Goal: Task Accomplishment & Management: Manage account settings

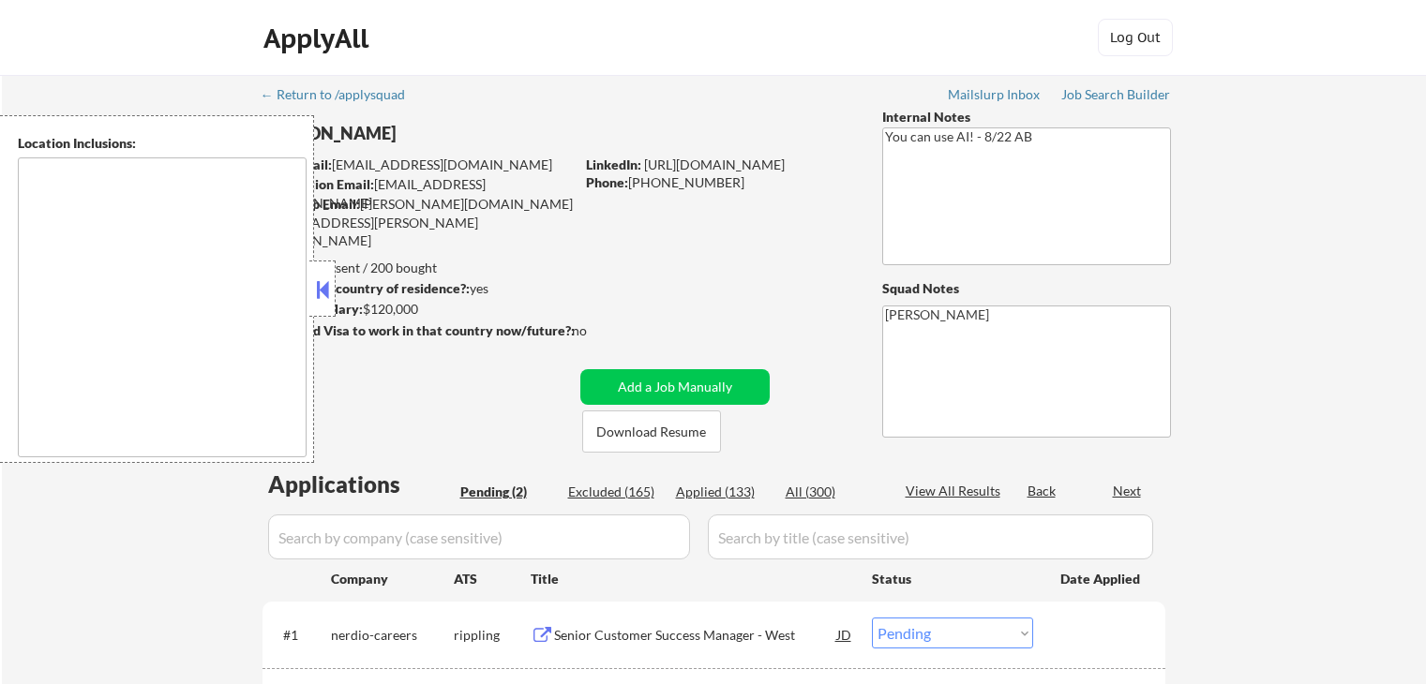
select select ""pending""
type textarea "[GEOGRAPHIC_DATA], [GEOGRAPHIC_DATA] [GEOGRAPHIC_DATA], [GEOGRAPHIC_DATA] [GEOG…"
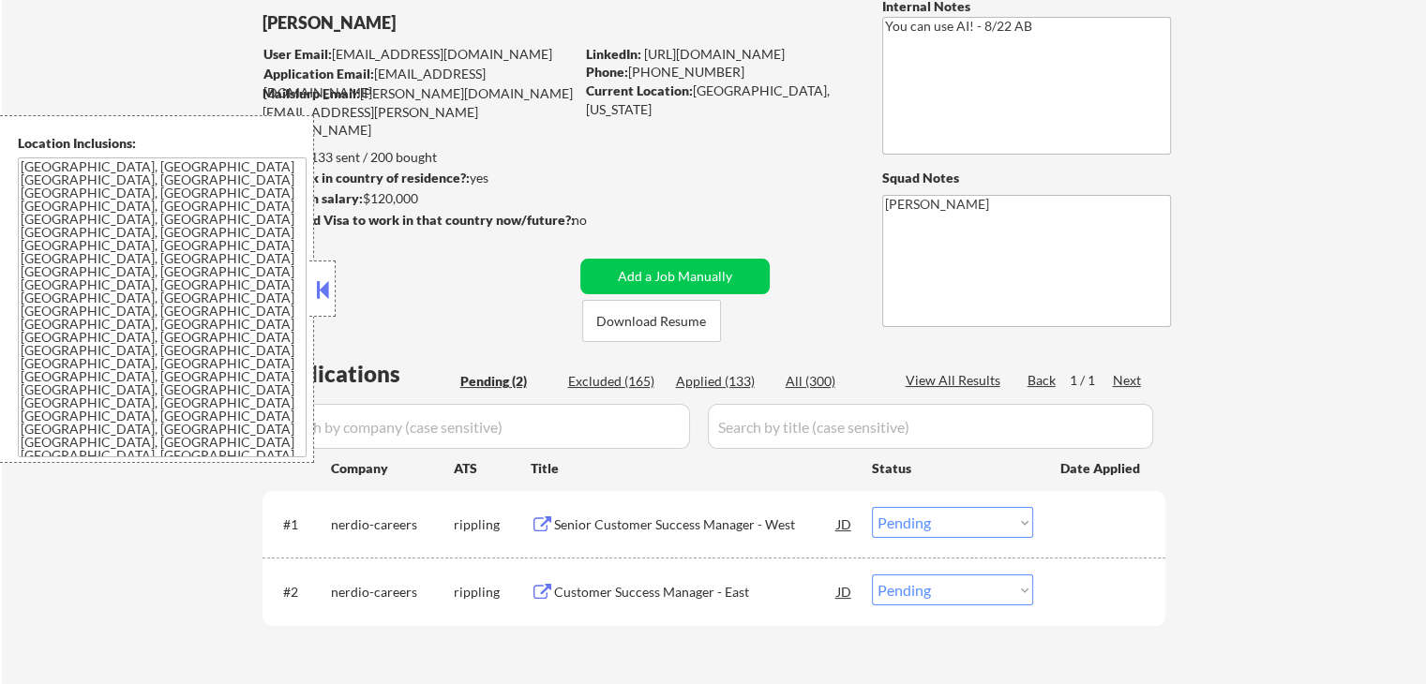
scroll to position [281, 0]
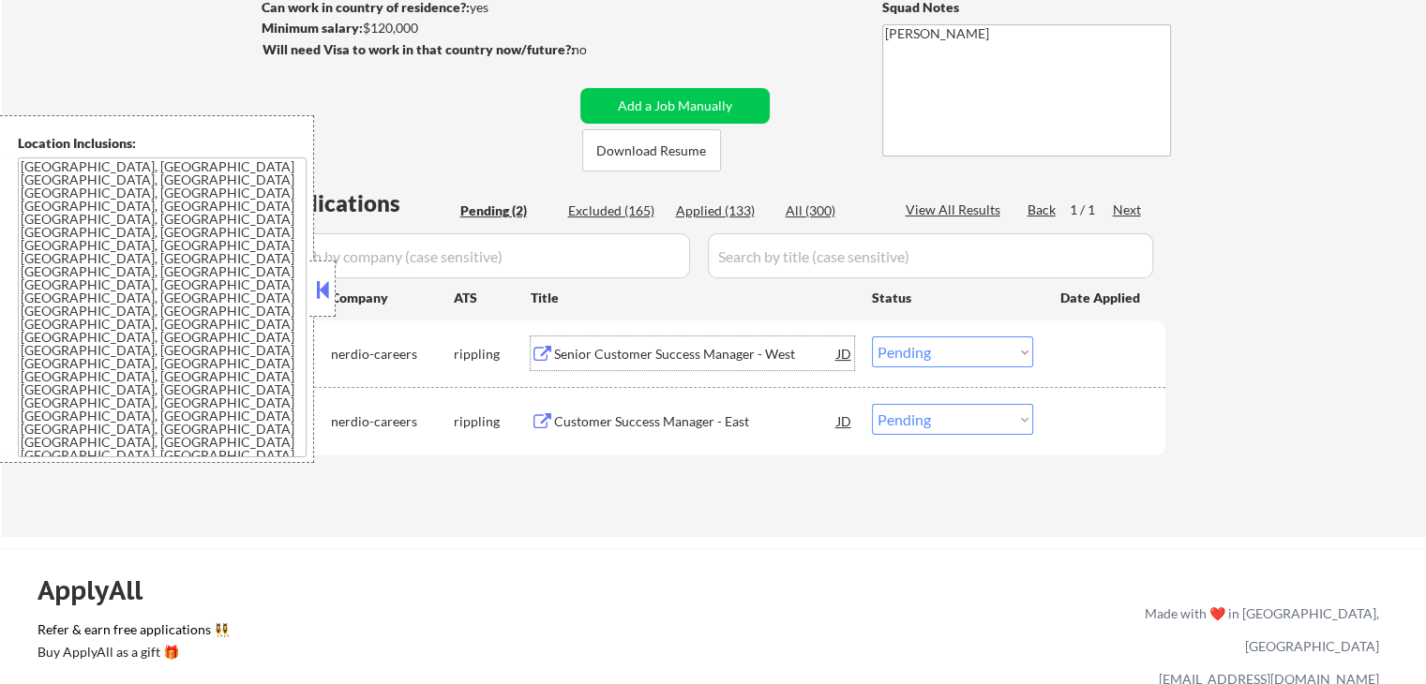
click at [640, 353] on div "Senior Customer Success Manager - West" at bounding box center [695, 354] width 283 height 19
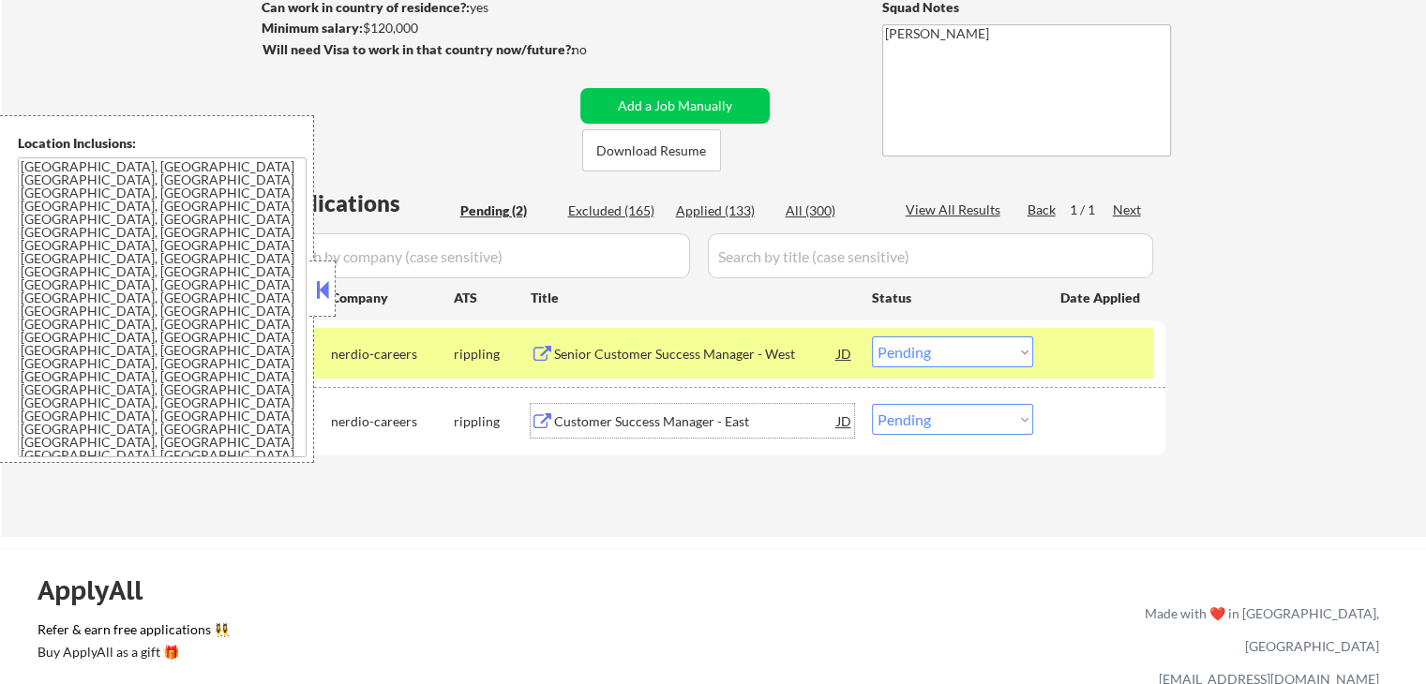
click at [726, 413] on div "Customer Success Manager - East" at bounding box center [695, 422] width 283 height 19
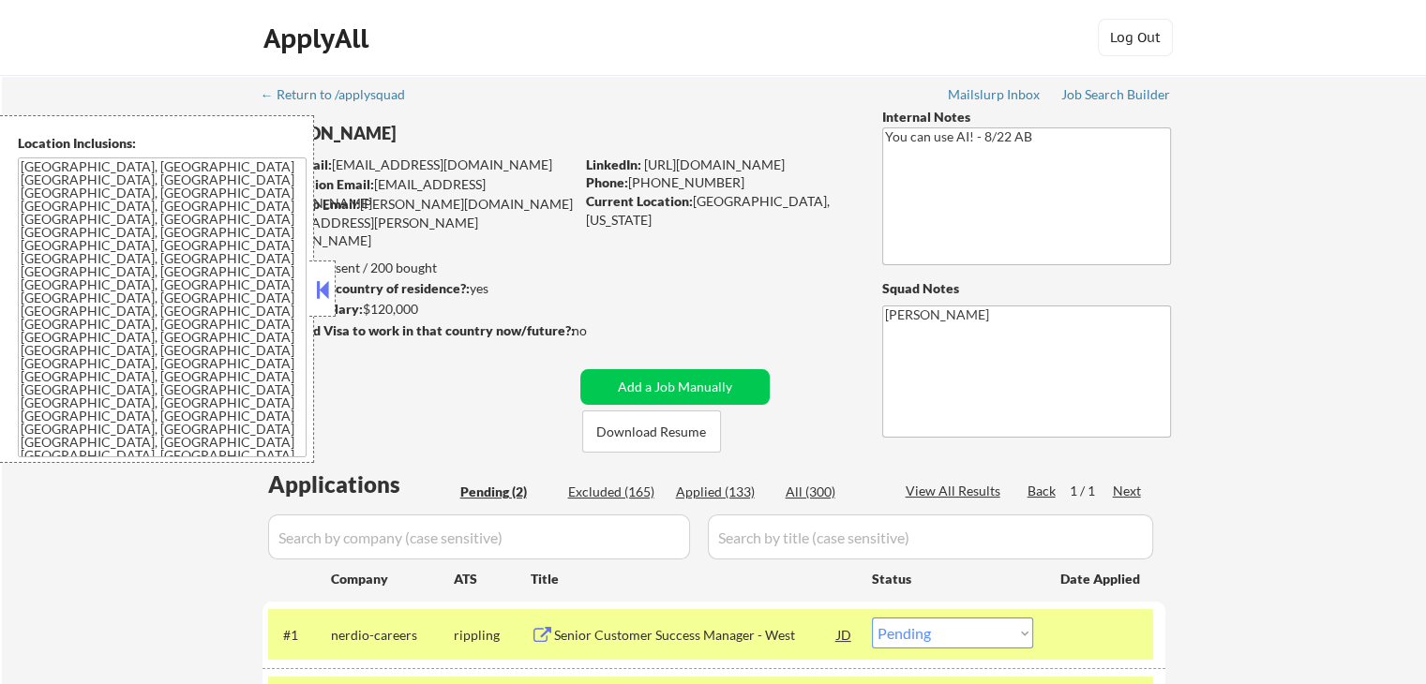
scroll to position [188, 0]
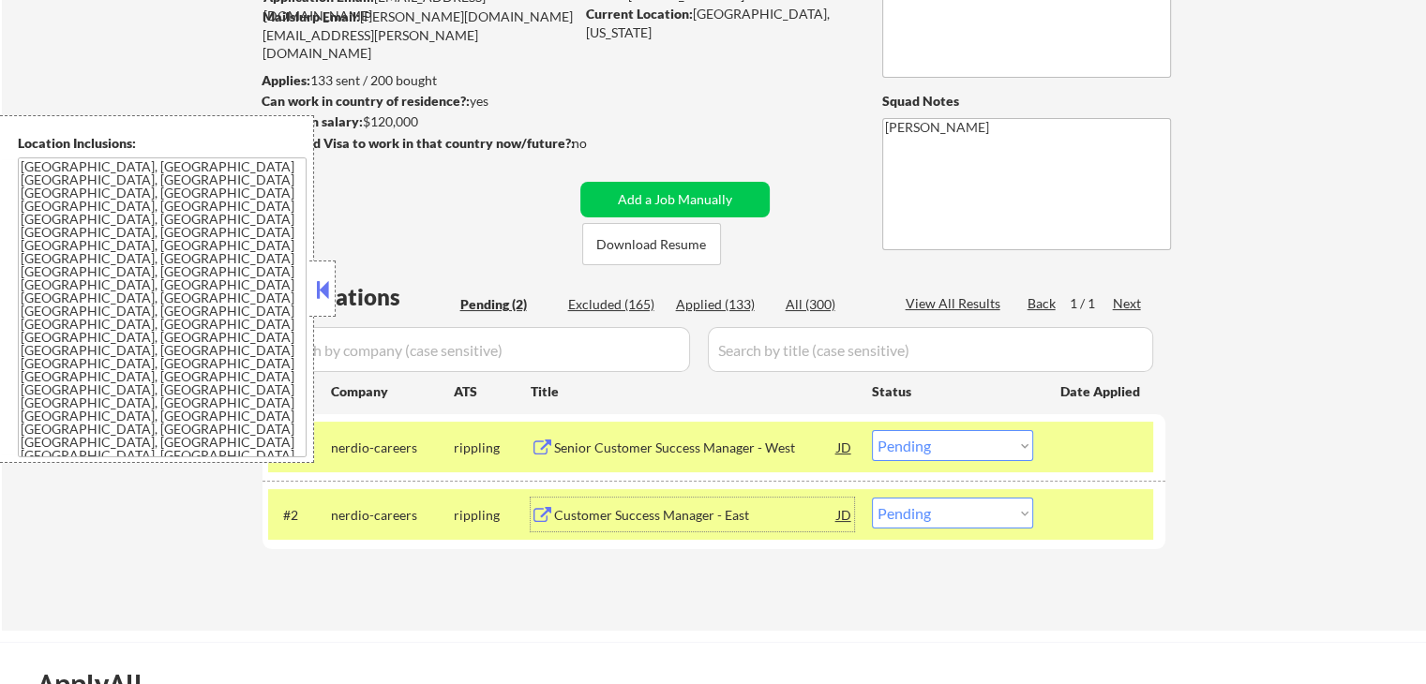
click at [323, 288] on button at bounding box center [322, 290] width 21 height 28
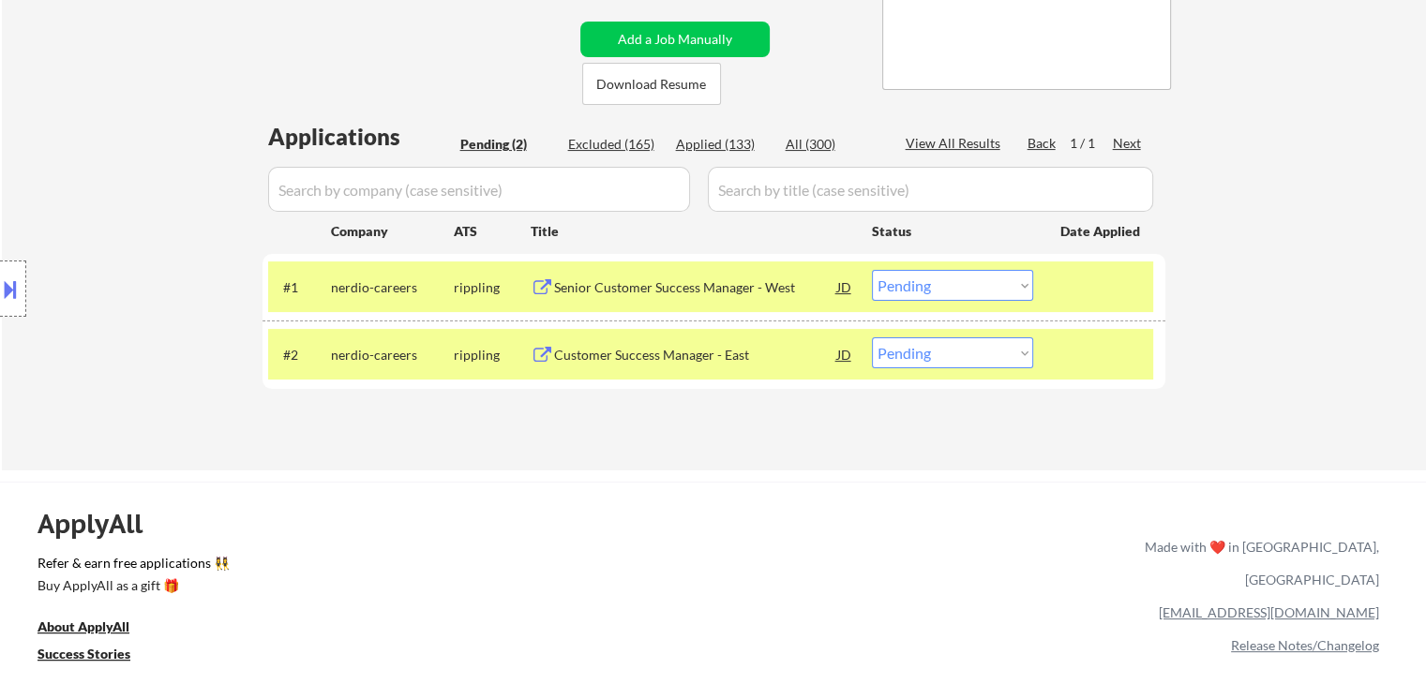
scroll to position [375, 0]
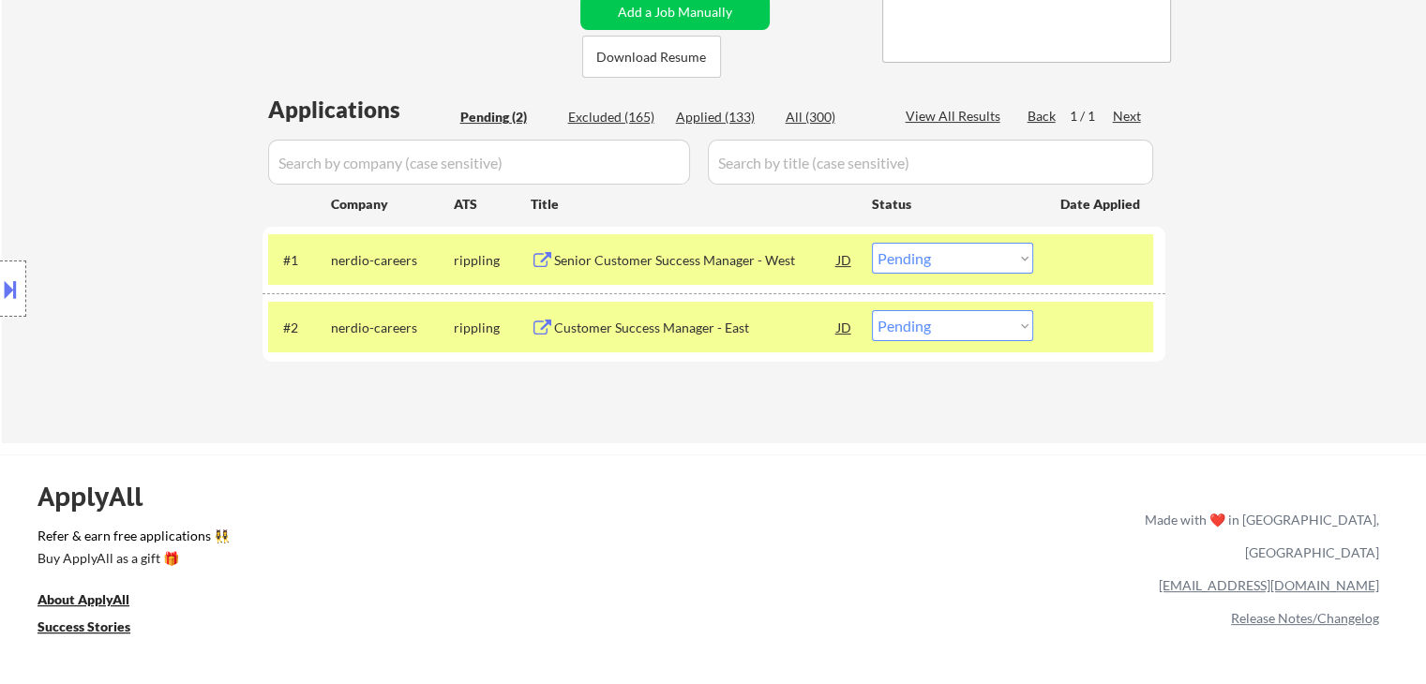
click at [998, 327] on select "Choose an option... Pending Applied Excluded (Questions) Excluded (Expired) Exc…" at bounding box center [952, 325] width 161 height 31
click at [969, 325] on select "Choose an option... Pending Applied Excluded (Questions) Excluded (Expired) Exc…" at bounding box center [952, 325] width 161 height 31
select select ""excluded__other_""
click at [872, 310] on select "Choose an option... Pending Applied Excluded (Questions) Excluded (Expired) Exc…" at bounding box center [952, 325] width 161 height 31
click at [983, 263] on select "Choose an option... Pending Applied Excluded (Questions) Excluded (Expired) Exc…" at bounding box center [952, 258] width 161 height 31
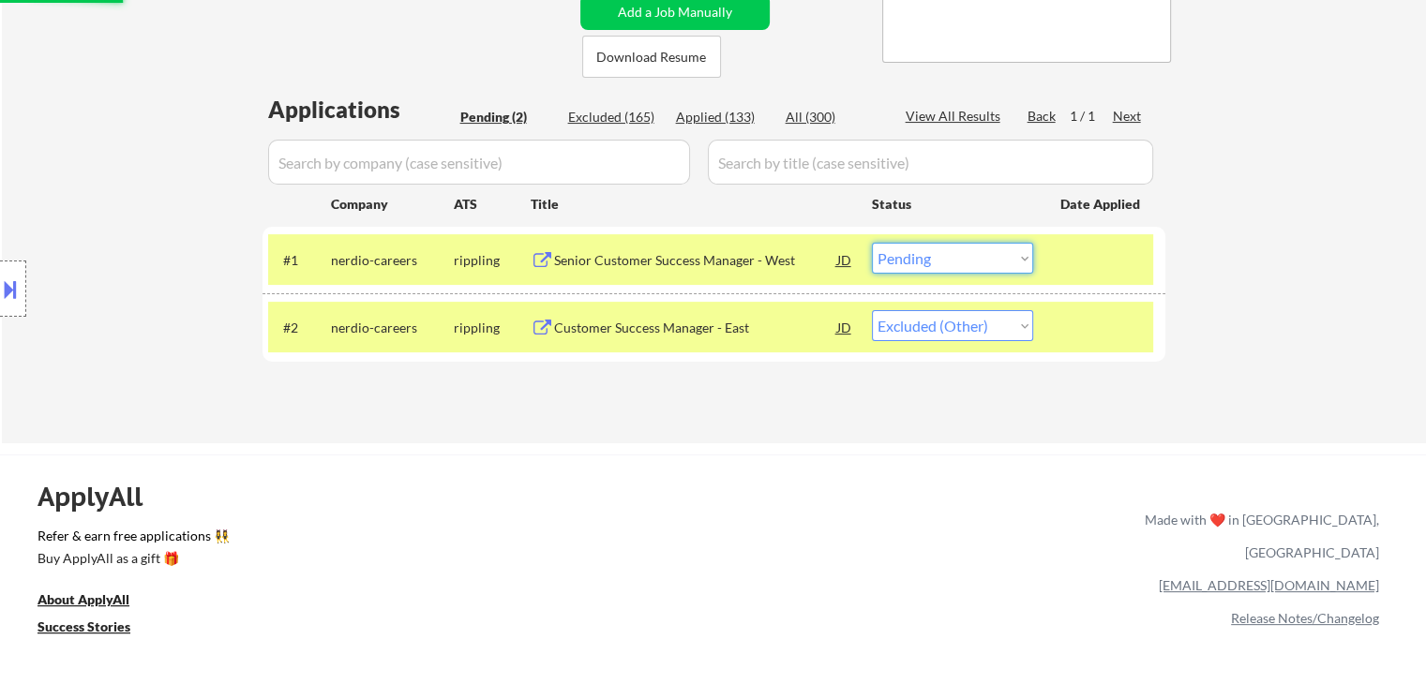
select select ""excluded__other_""
click at [872, 243] on select "Choose an option... Pending Applied Excluded (Questions) Excluded (Expired) Exc…" at bounding box center [952, 258] width 161 height 31
click at [870, 456] on div "ApplyAll Refer & earn free applications 👯‍♀️ Buy ApplyAll as a gift 🎁 About App…" at bounding box center [713, 601] width 1426 height 292
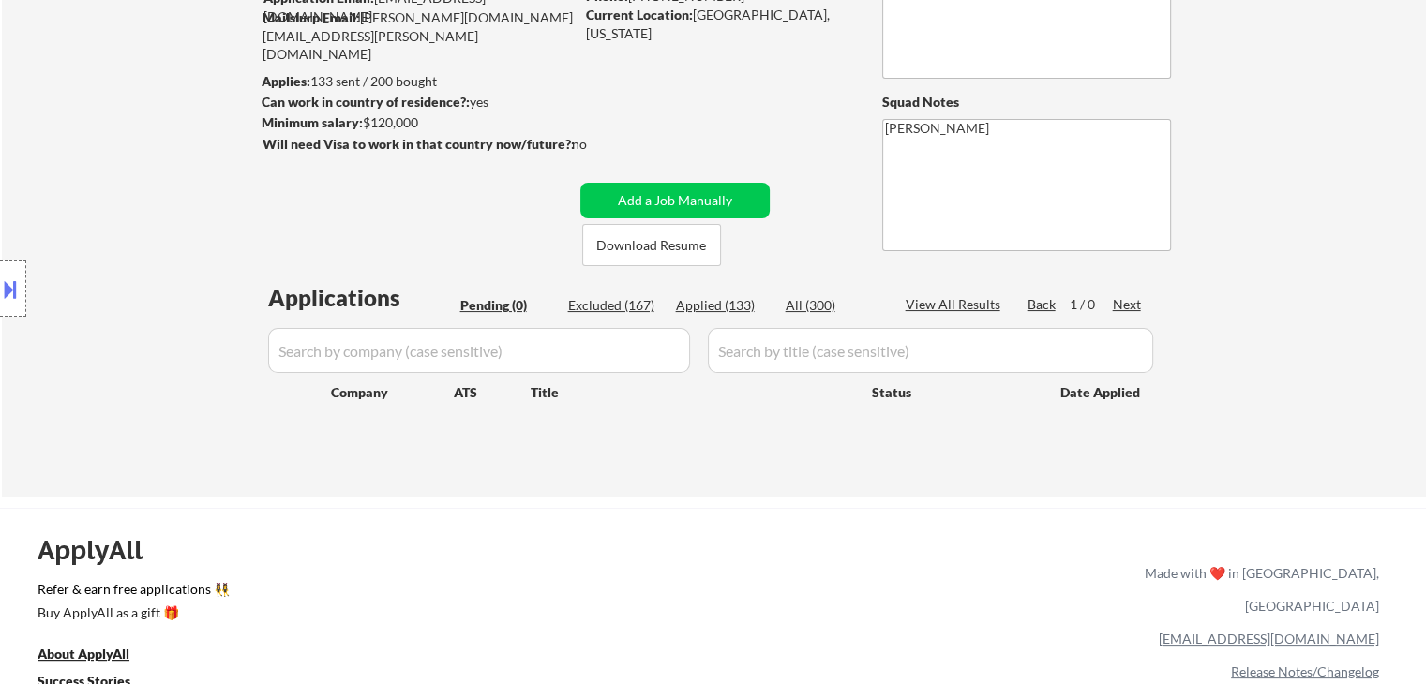
scroll to position [188, 0]
